Goal: Information Seeking & Learning: Learn about a topic

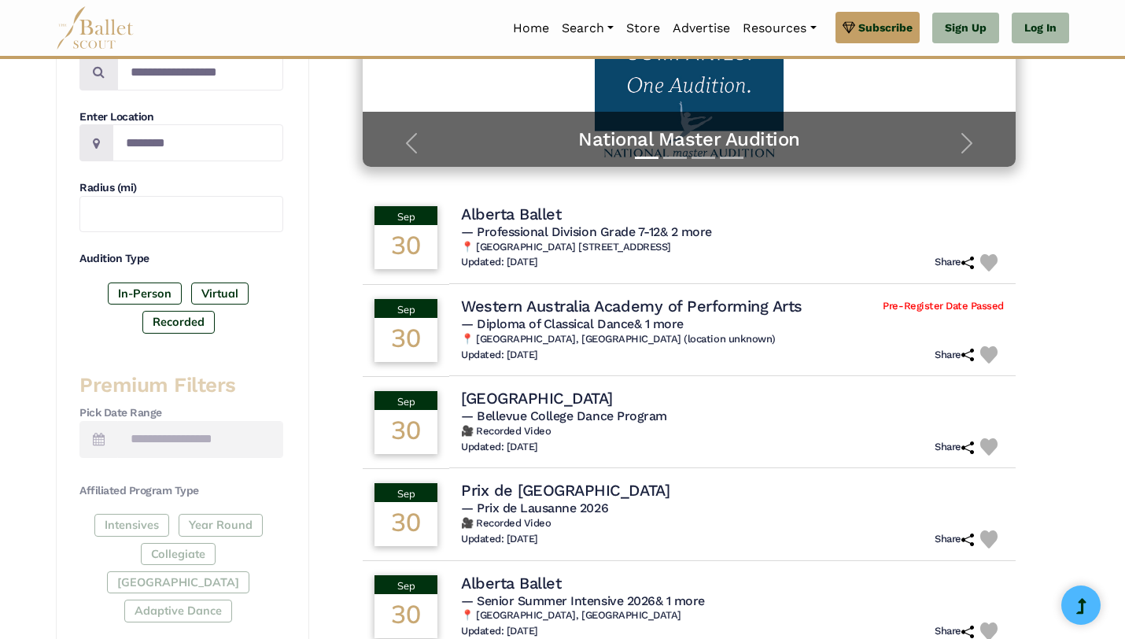
scroll to position [399, 0]
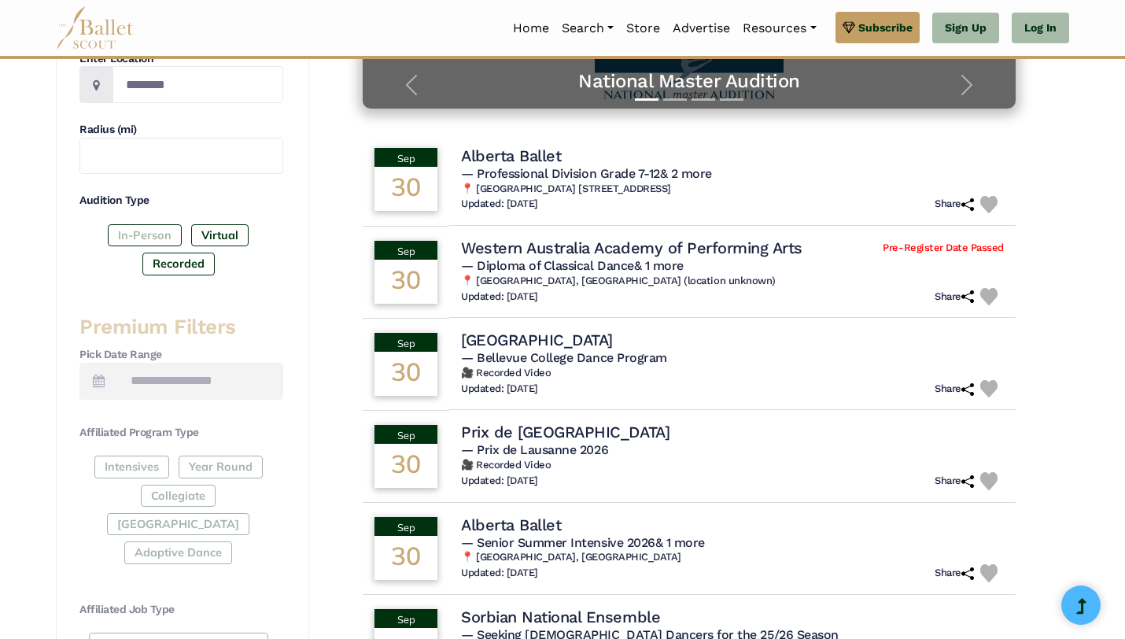
click at [149, 234] on label "In-Person" at bounding box center [145, 235] width 74 height 22
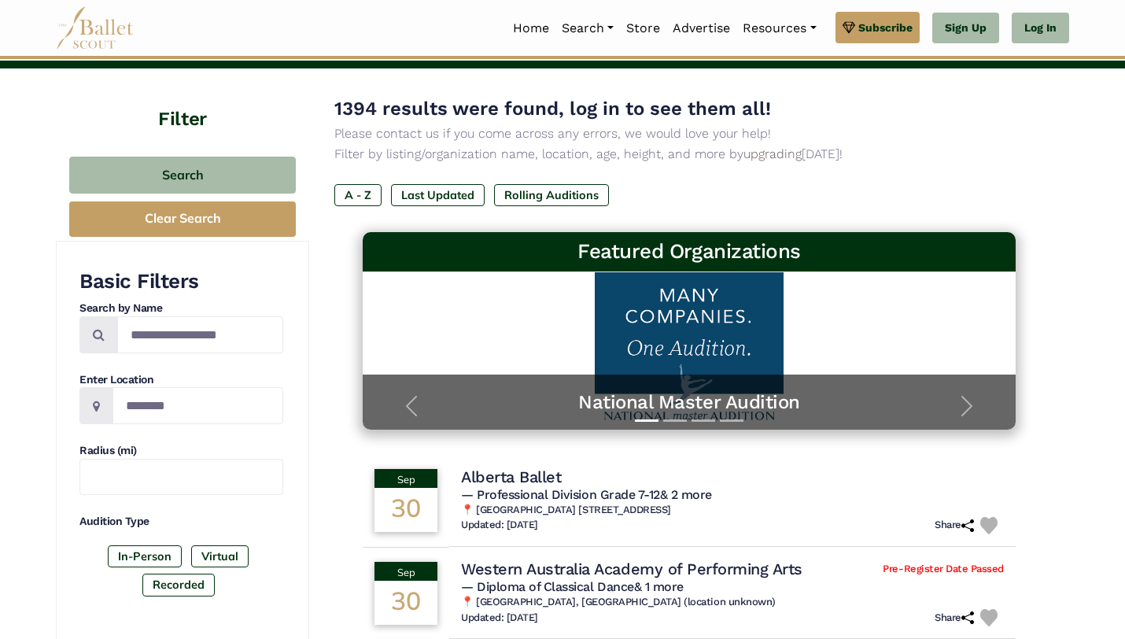
scroll to position [53, 0]
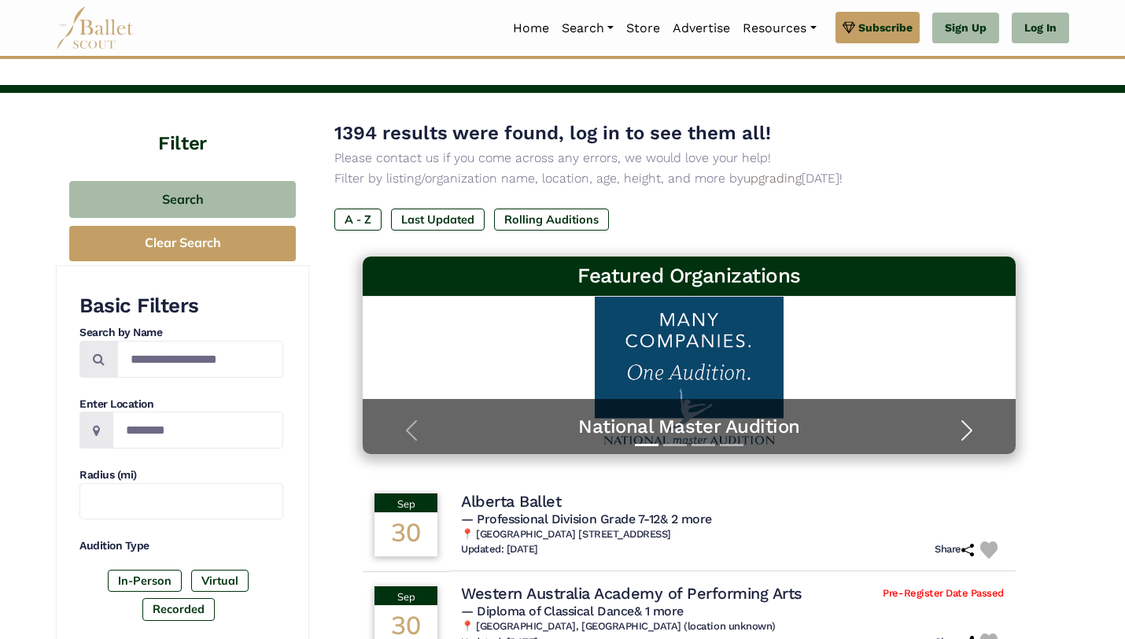
click at [964, 435] on span "button" at bounding box center [966, 430] width 25 height 25
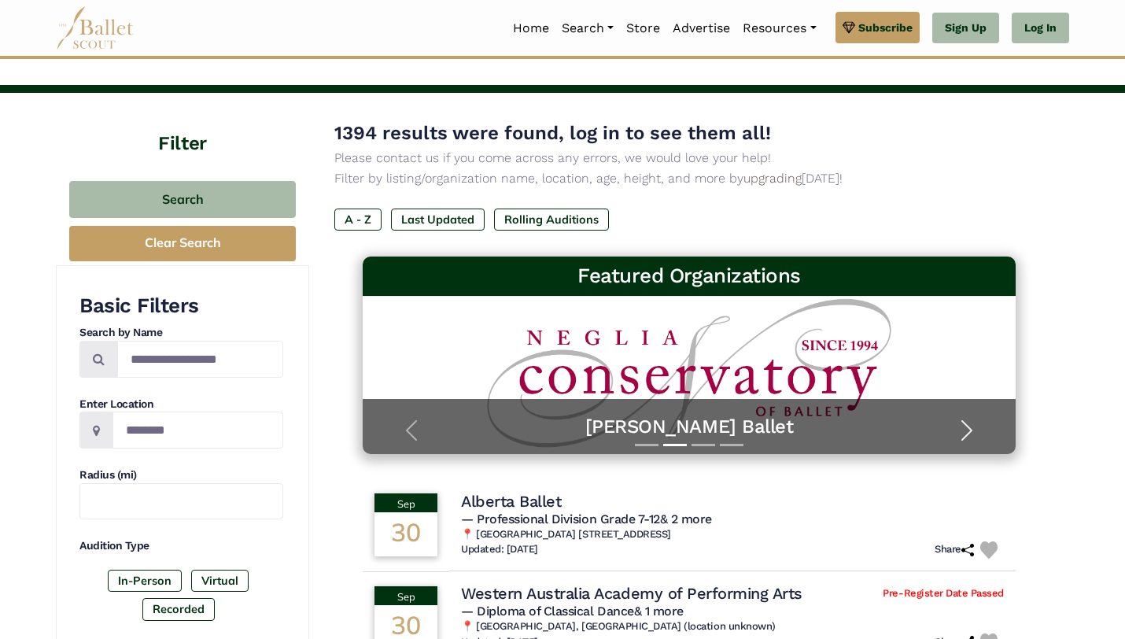
click at [965, 435] on span "button" at bounding box center [966, 430] width 25 height 25
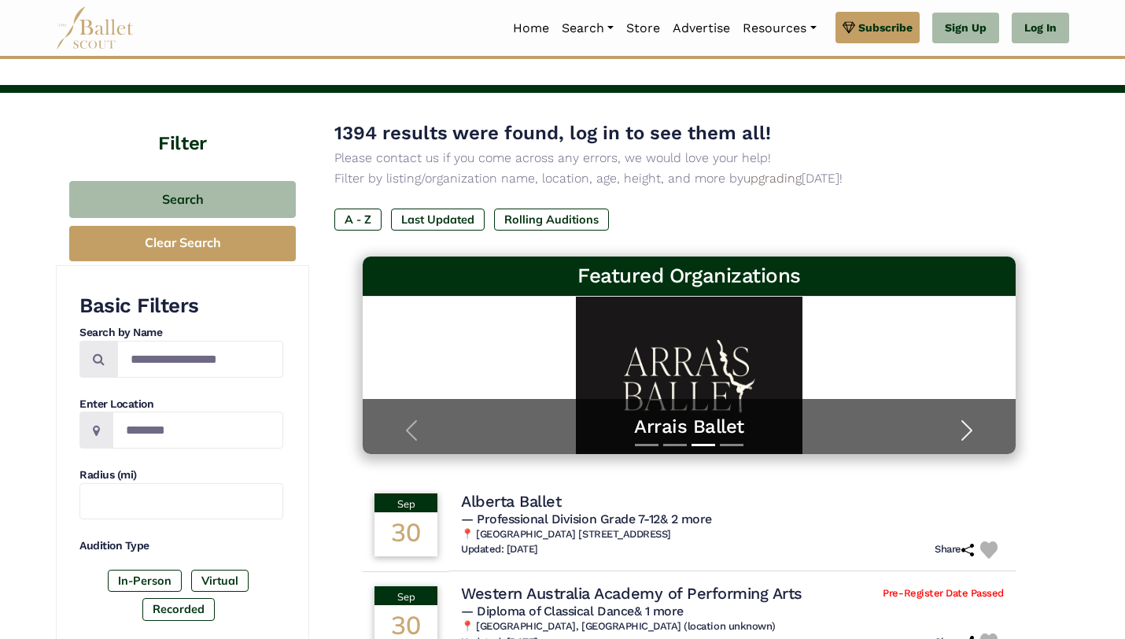
click at [978, 431] on span "button" at bounding box center [966, 430] width 25 height 25
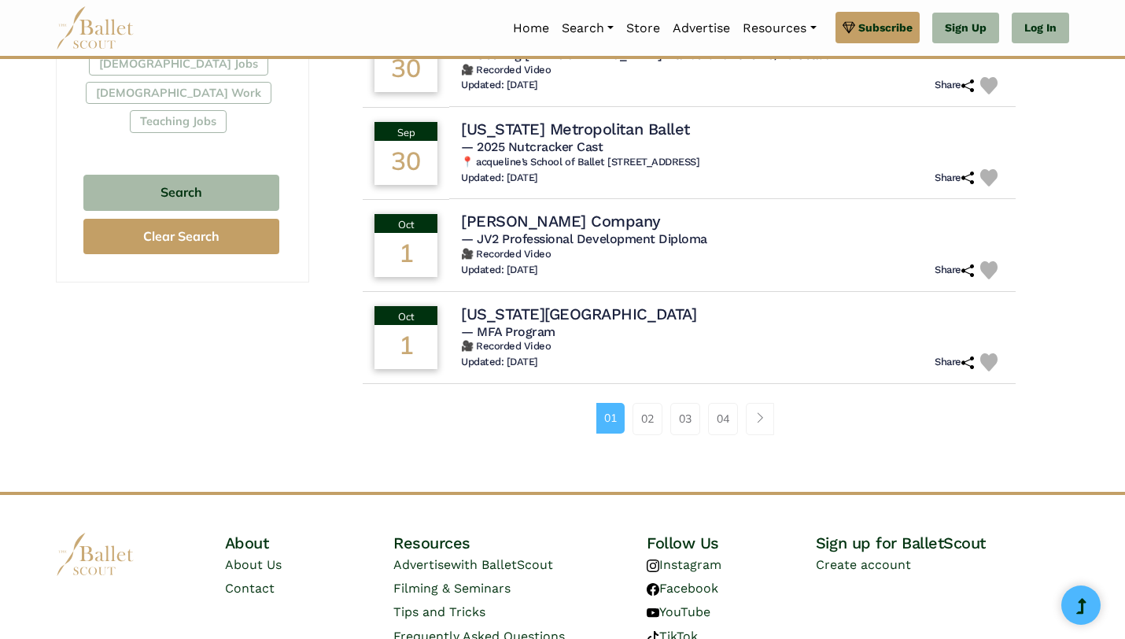
scroll to position [1015, 0]
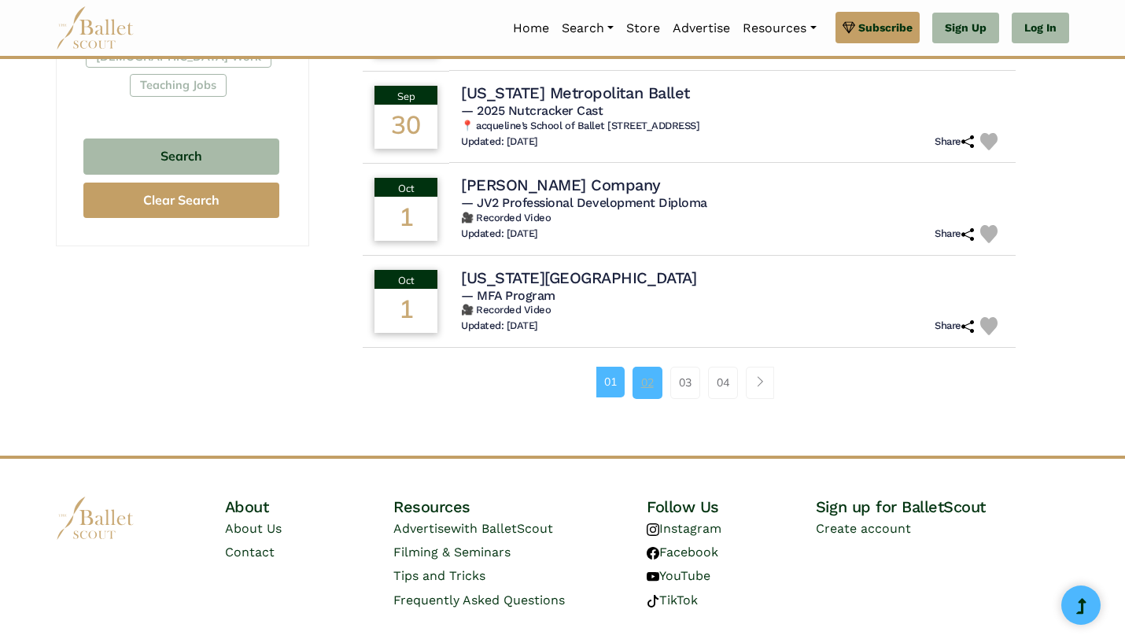
click at [643, 389] on link "02" at bounding box center [647, 381] width 30 height 31
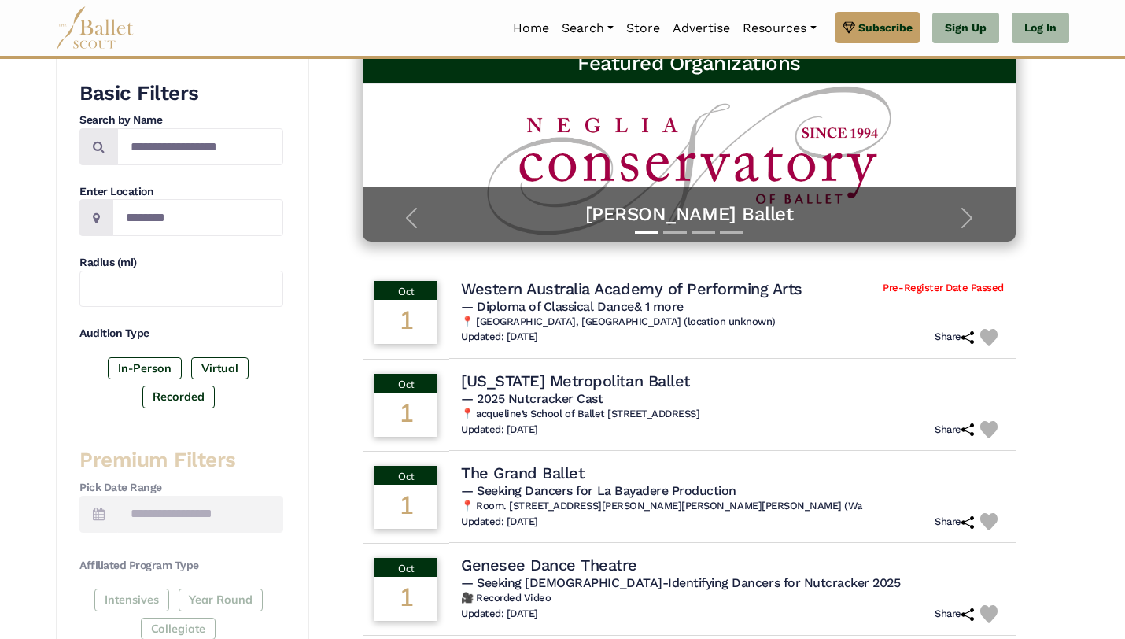
scroll to position [261, 0]
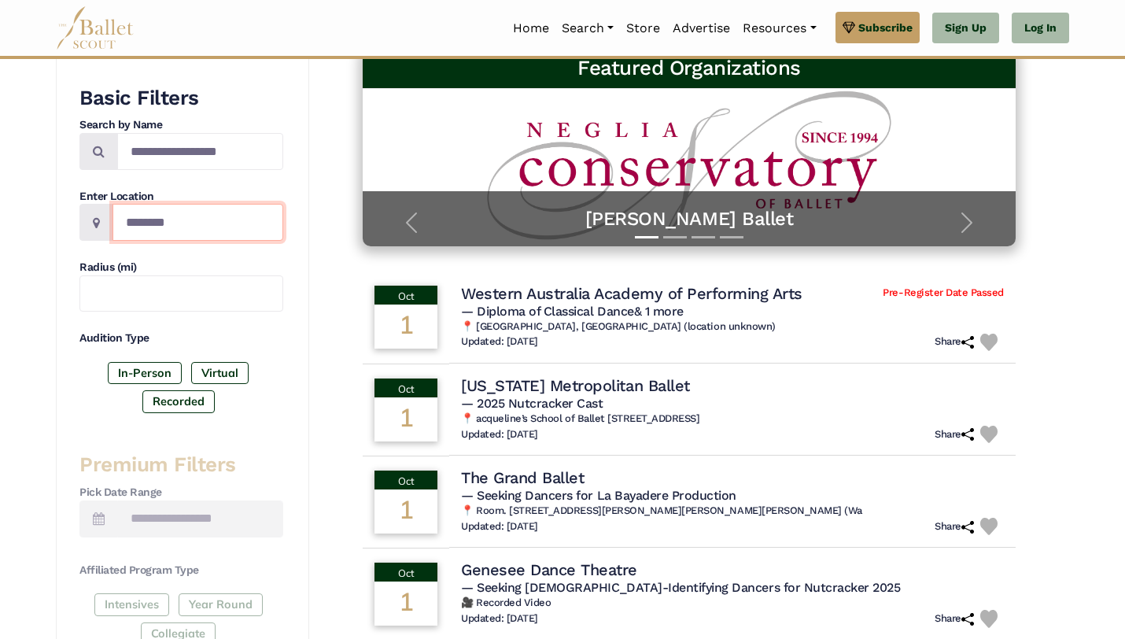
click at [157, 216] on input "Location" at bounding box center [197, 222] width 171 height 37
click at [104, 223] on span at bounding box center [96, 222] width 34 height 37
click at [93, 221] on icon at bounding box center [96, 222] width 7 height 13
click at [147, 217] on input "Location" at bounding box center [197, 222] width 171 height 37
type input "**********"
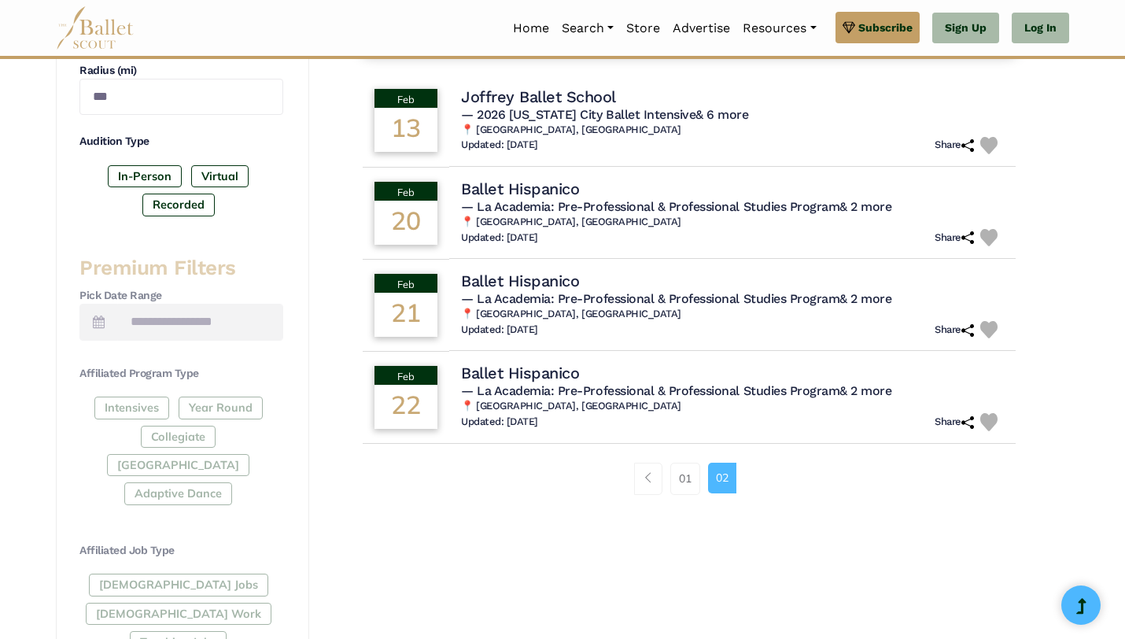
scroll to position [460, 0]
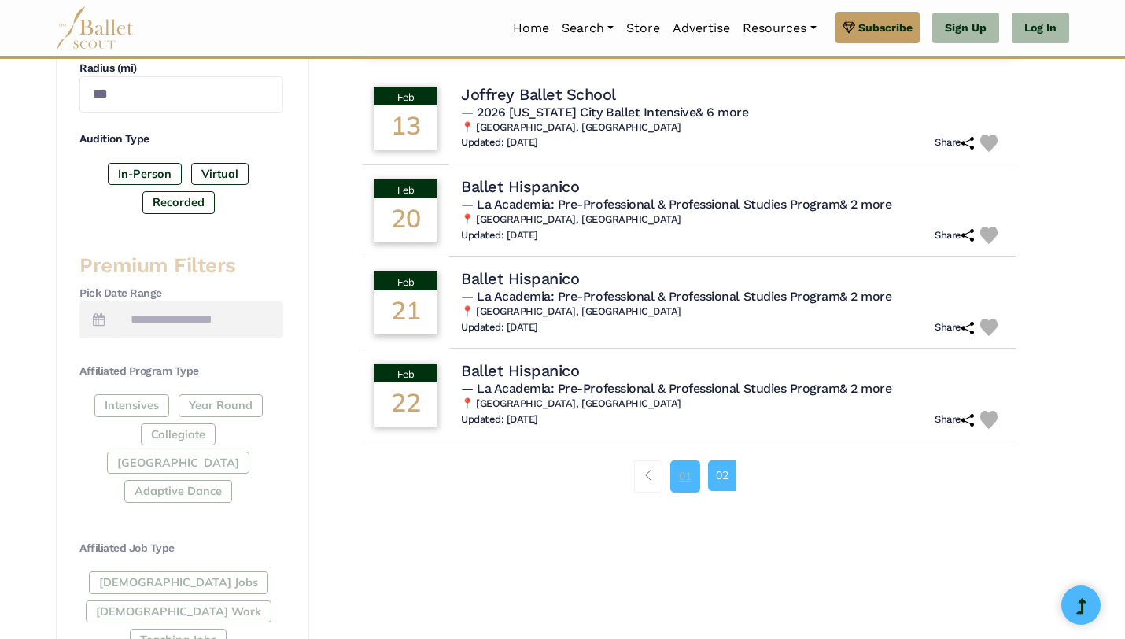
click at [685, 477] on link "01" at bounding box center [685, 475] width 30 height 31
